Goal: Navigation & Orientation: Find specific page/section

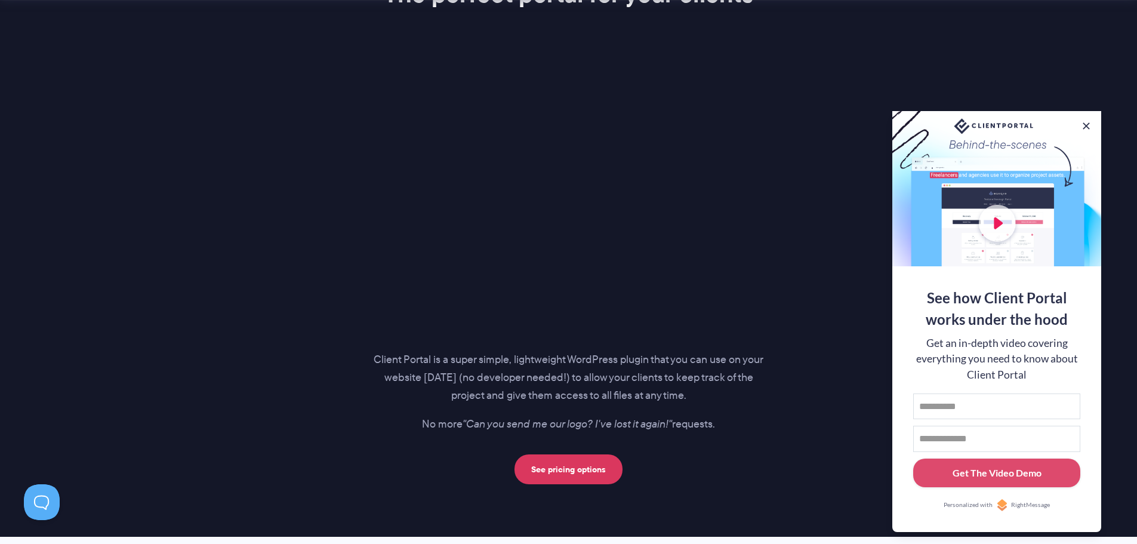
drag, startPoint x: 1091, startPoint y: 120, endPoint x: 1114, endPoint y: 122, distance: 23.4
click at [1092, 121] on button at bounding box center [1086, 126] width 12 height 12
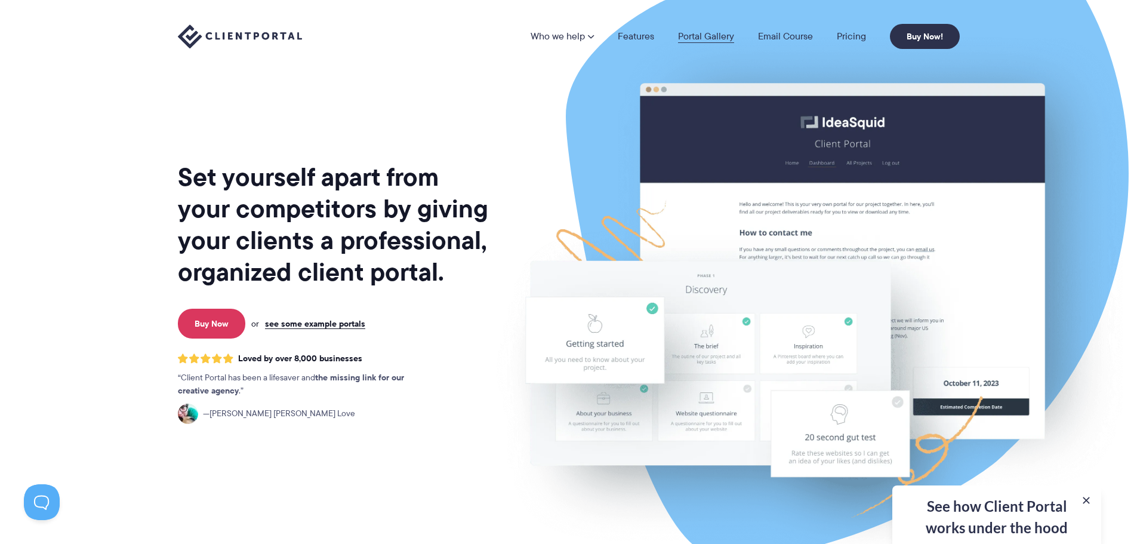
click at [707, 39] on link "Portal Gallery" at bounding box center [706, 37] width 56 height 10
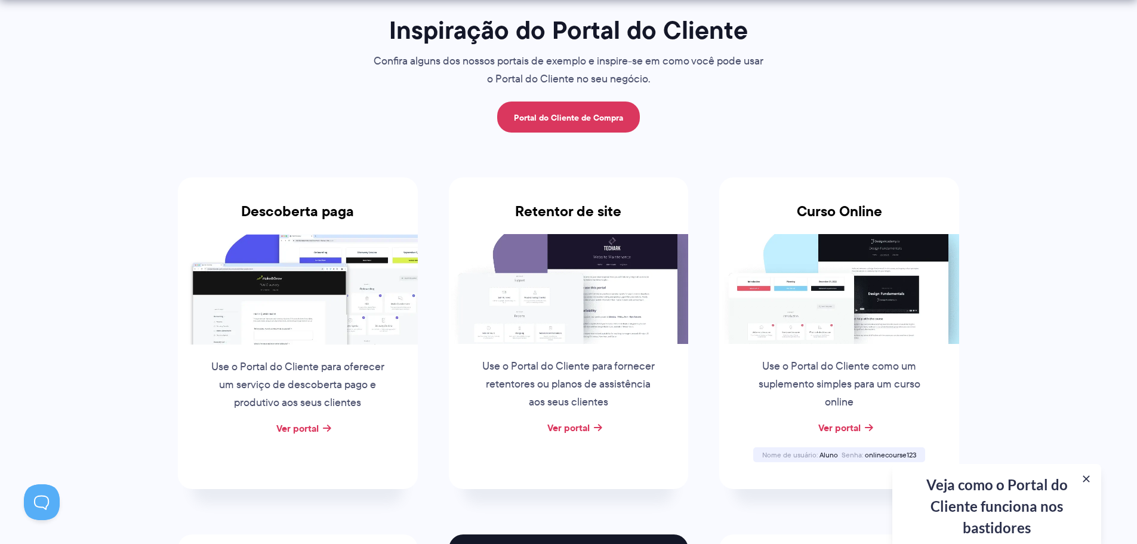
scroll to position [122, 0]
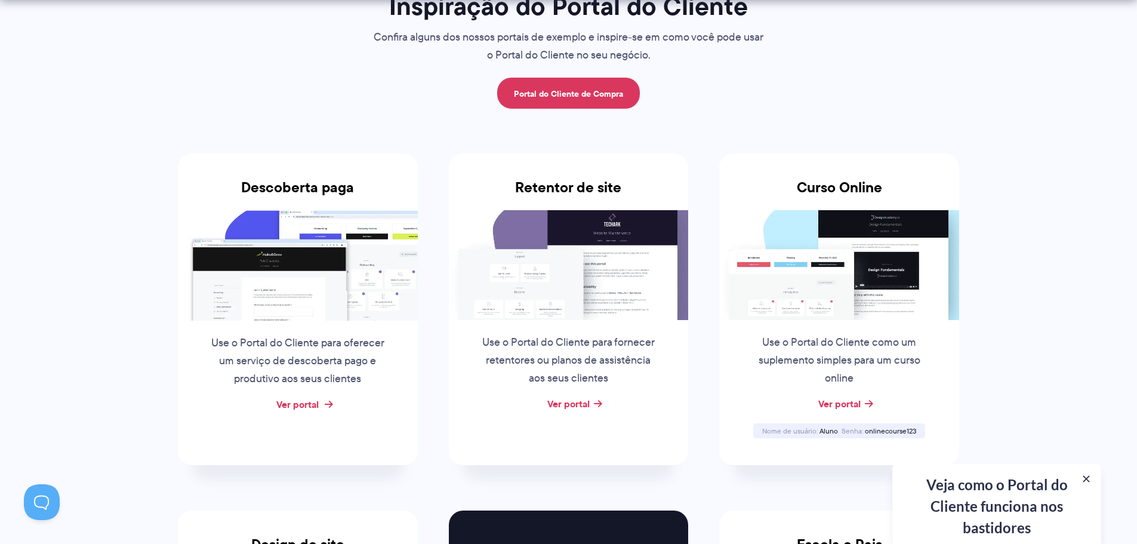
click at [315, 401] on font "Ver portal" at bounding box center [297, 404] width 42 height 14
